Goal: Information Seeking & Learning: Learn about a topic

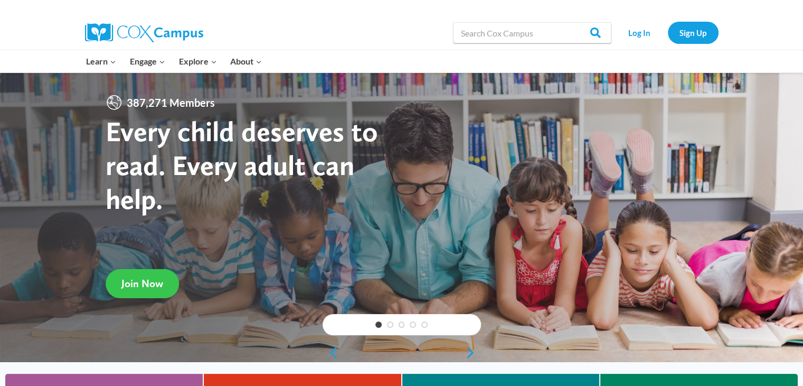
click at [143, 280] on span "Join Now" at bounding box center [142, 283] width 42 height 13
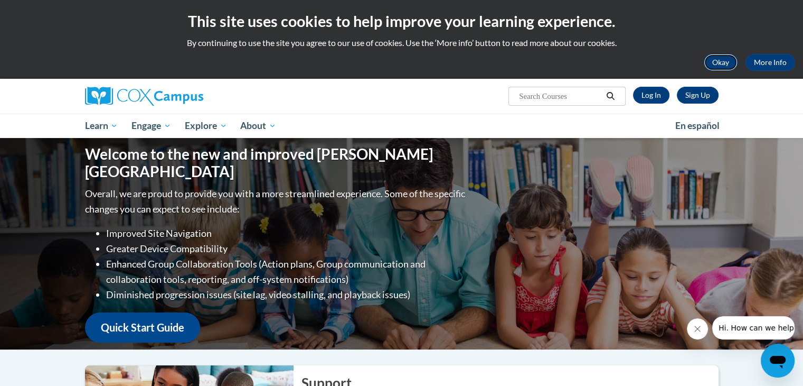
click at [722, 58] on button "Okay" at bounding box center [721, 62] width 34 height 17
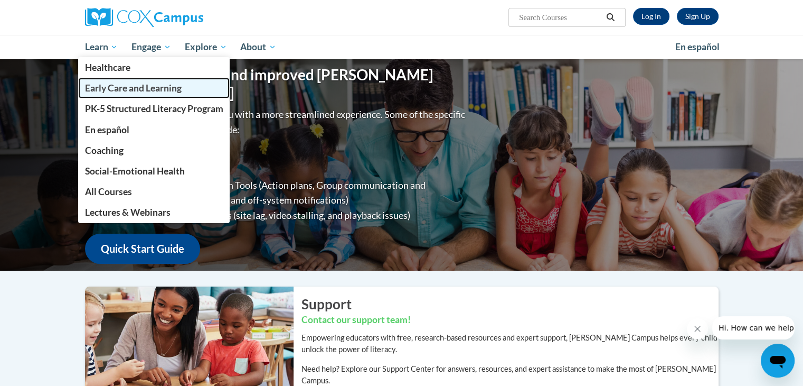
click at [116, 88] on span "Early Care and Learning" at bounding box center [133, 87] width 97 height 11
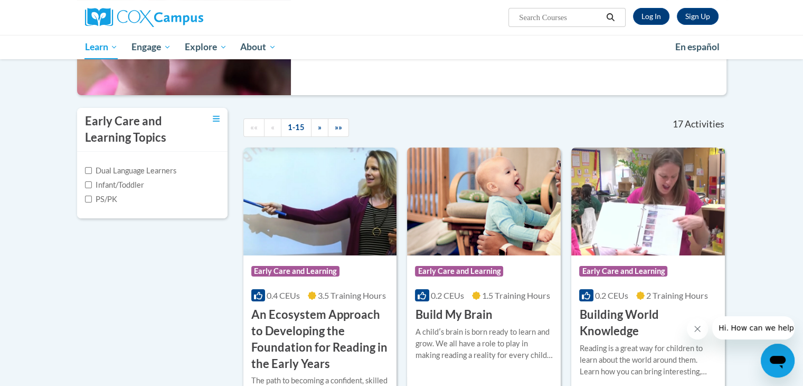
scroll to position [211, 0]
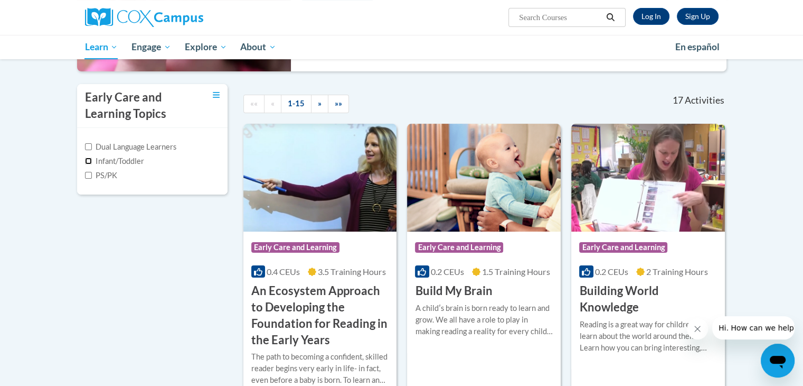
click at [91, 161] on input "Infant/Toddler" at bounding box center [88, 160] width 7 height 7
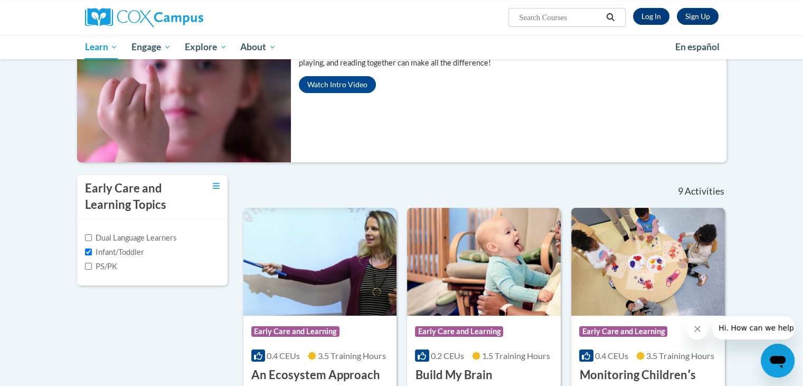
scroll to position [102, 0]
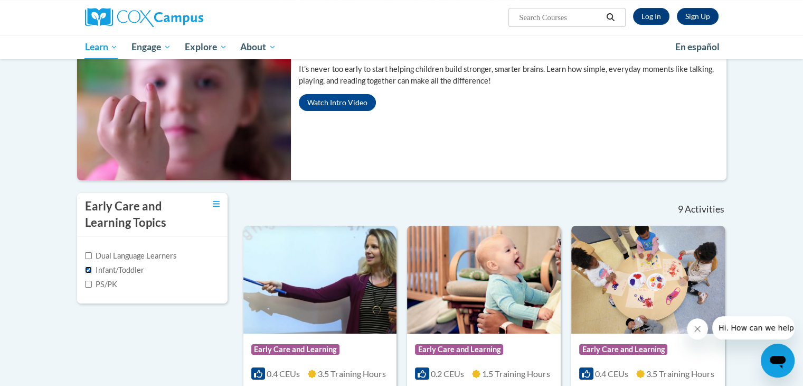
click at [89, 271] on input "Infant/Toddler" at bounding box center [88, 269] width 7 height 7
checkbox input "false"
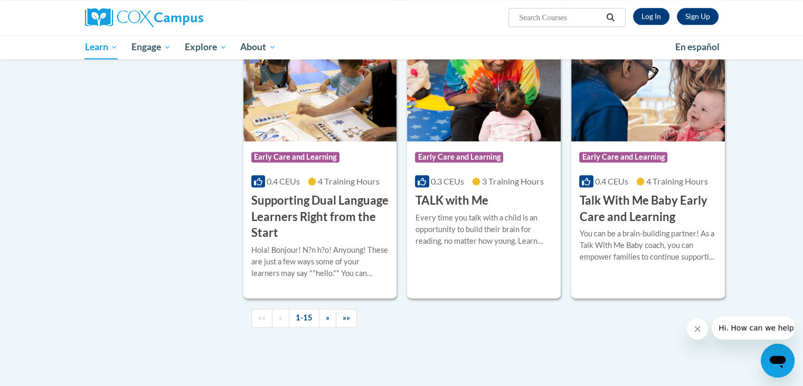
scroll to position [1476, 0]
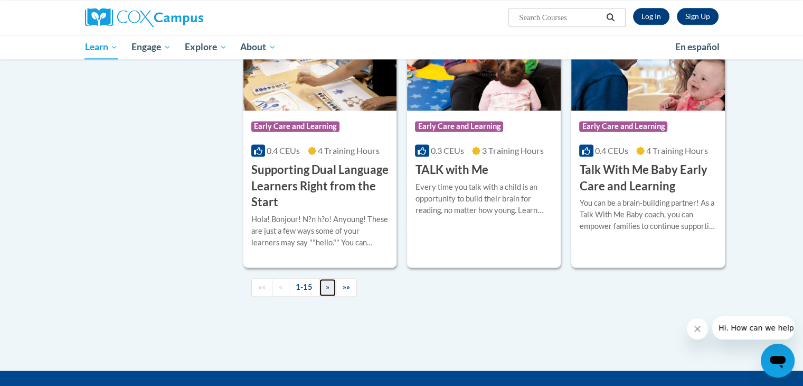
click at [319, 296] on link "»" at bounding box center [327, 287] width 17 height 18
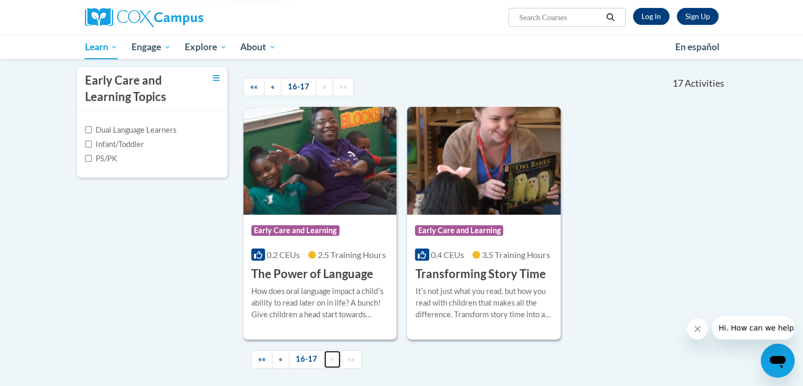
scroll to position [247, 0]
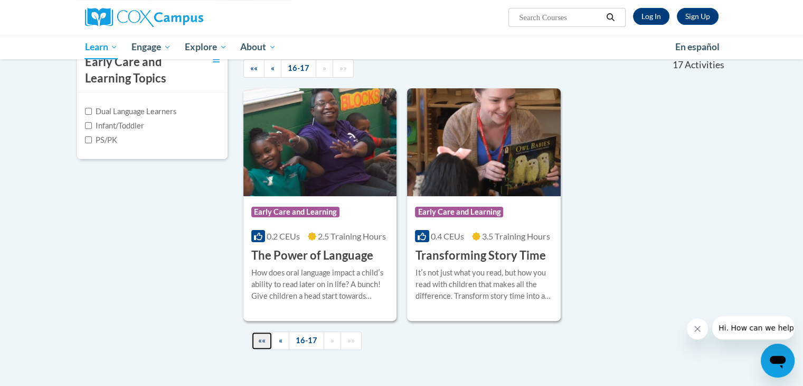
click at [265, 342] on span "««" at bounding box center [261, 339] width 7 height 9
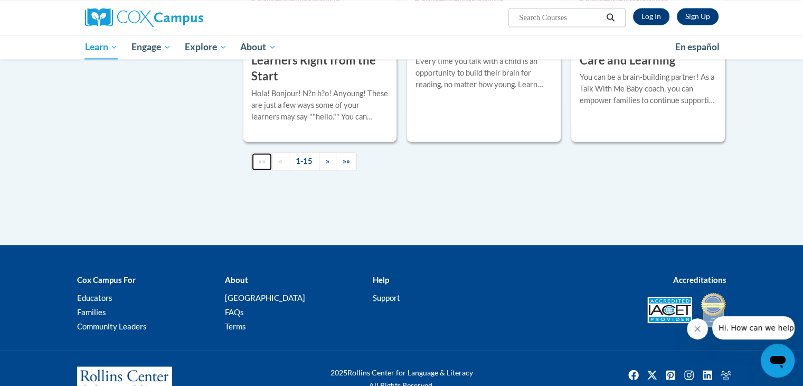
scroll to position [1650, 0]
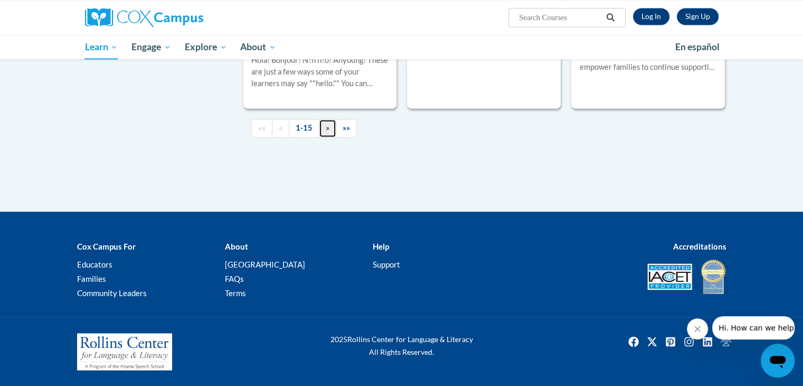
click at [321, 128] on link "»" at bounding box center [327, 128] width 17 height 18
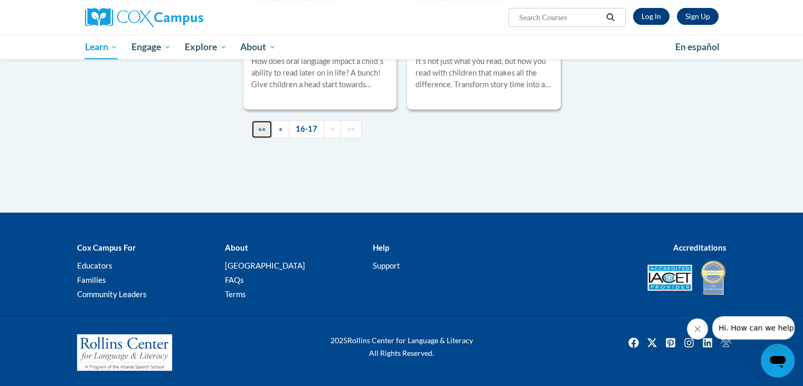
click at [268, 136] on link "««" at bounding box center [261, 129] width 21 height 18
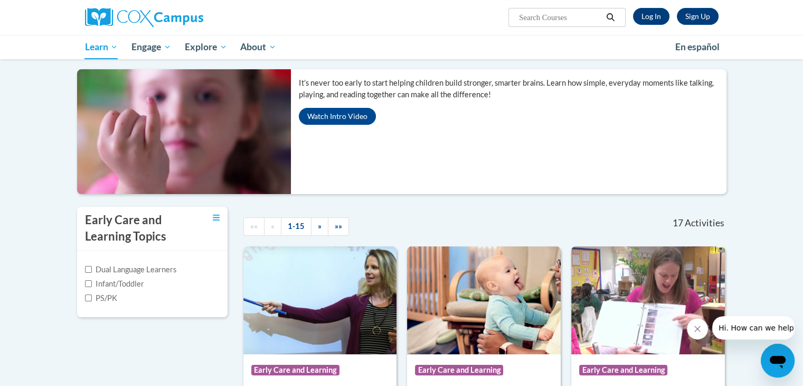
scroll to position [0, 0]
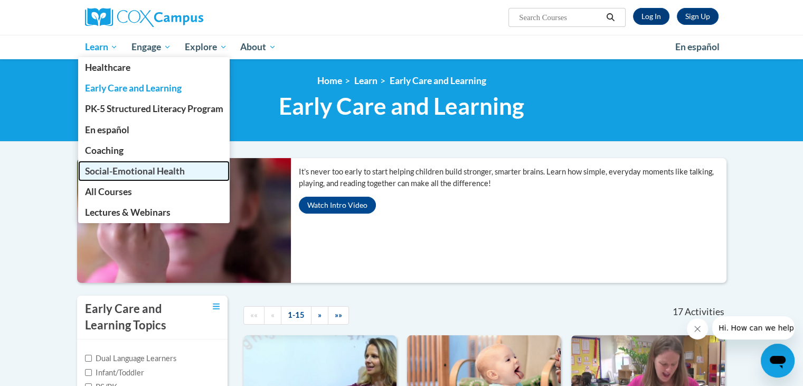
click at [137, 170] on span "Social-Emotional Health" at bounding box center [135, 170] width 100 height 11
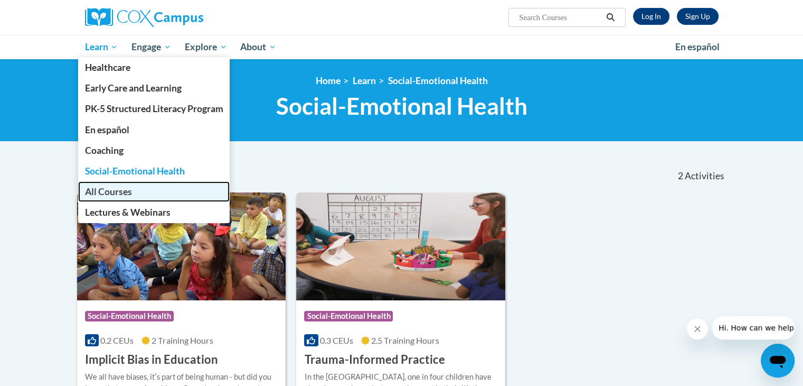
click at [115, 193] on span "All Courses" at bounding box center [108, 191] width 47 height 11
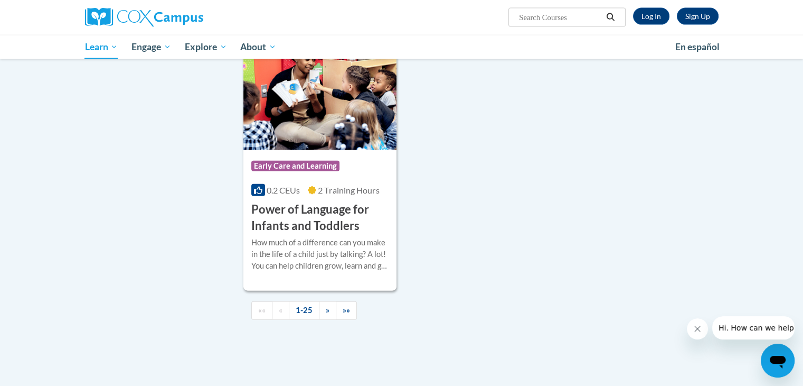
scroll to position [2430, 0]
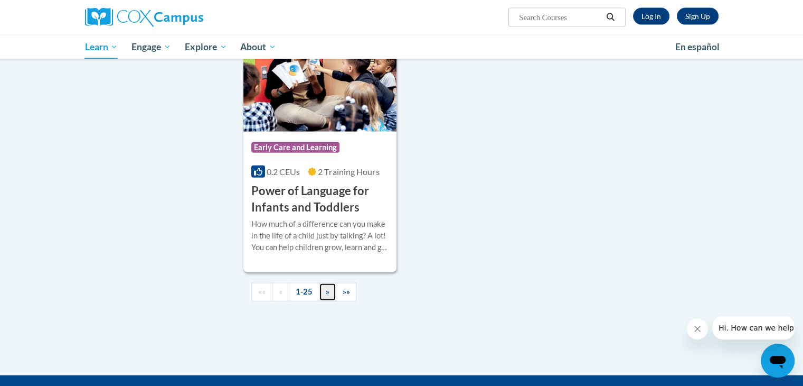
click at [327, 296] on span "»" at bounding box center [328, 291] width 4 height 9
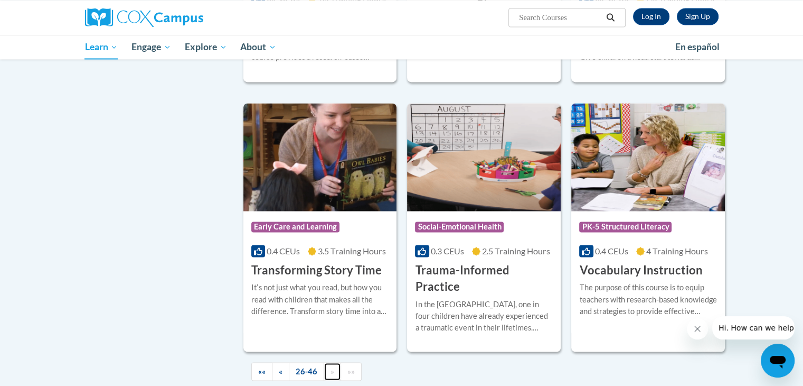
scroll to position [1690, 0]
